Goal: Check status

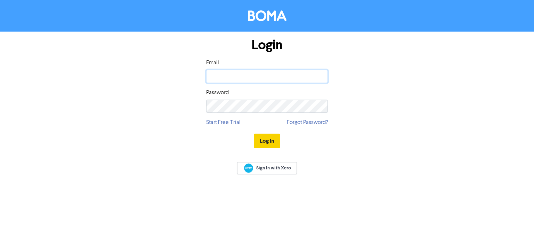
type input "[PERSON_NAME][EMAIL_ADDRESS][DOMAIN_NAME]"
click at [266, 142] on button "Log In" at bounding box center [267, 141] width 26 height 15
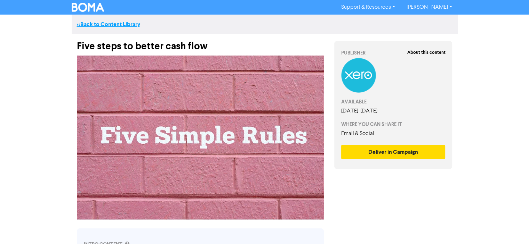
click at [106, 26] on link "<< Back to Content Library" at bounding box center [108, 24] width 63 height 7
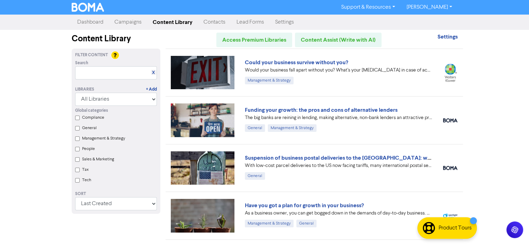
click at [126, 23] on link "Campaigns" at bounding box center [128, 22] width 38 height 14
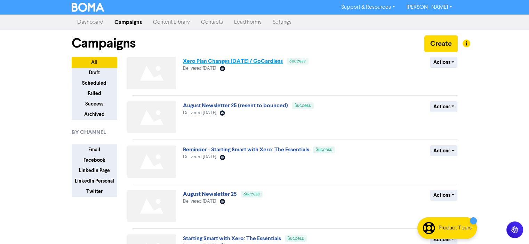
click at [220, 62] on link "Xero Plan Changes [DATE] / GoCardless" at bounding box center [233, 61] width 100 height 7
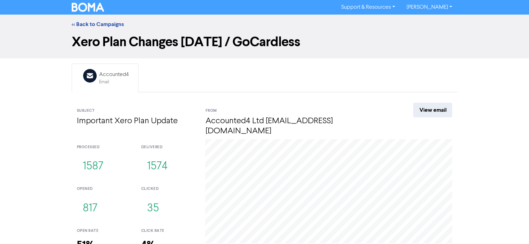
scroll to position [35, 0]
